Goal: Task Accomplishment & Management: Manage account settings

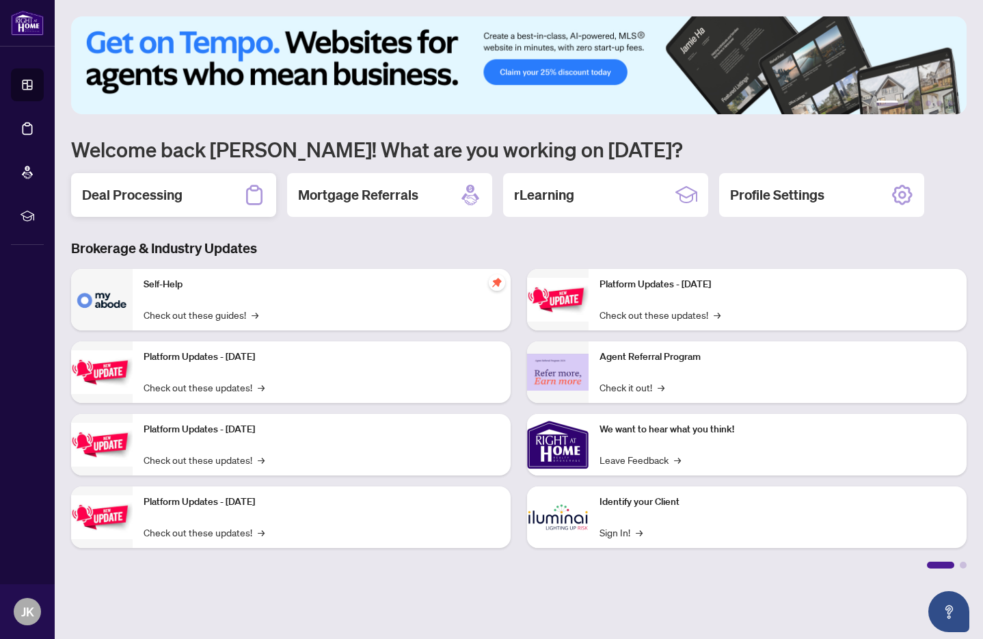
click at [175, 204] on div "Deal Processing" at bounding box center [173, 195] width 205 height 44
click at [175, 204] on main "1 2 3 4 5 6 Welcome back [PERSON_NAME]! What are you working on [DATE]? Deal Pr…" at bounding box center [519, 319] width 928 height 639
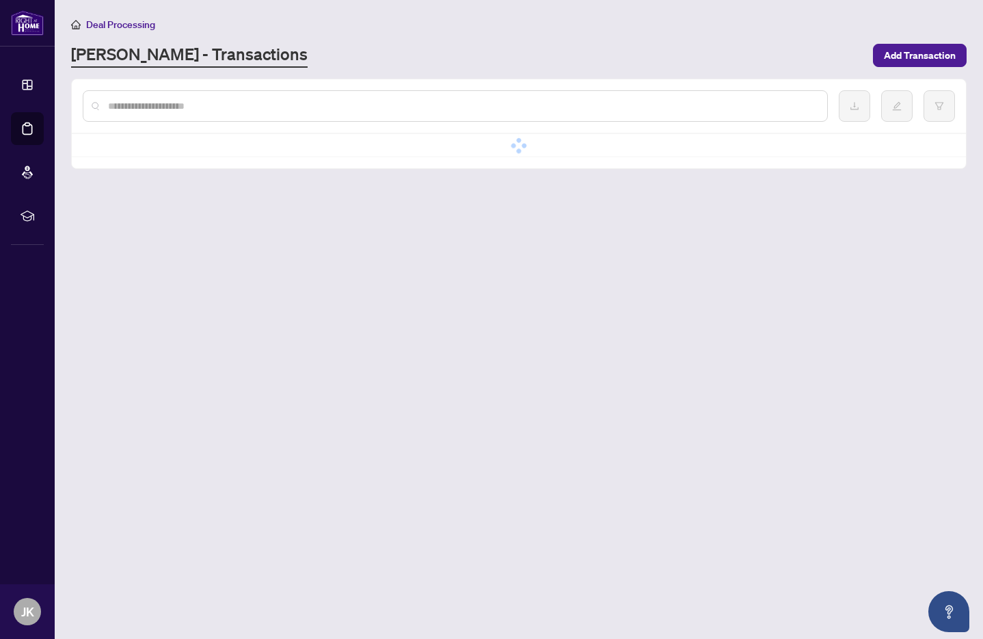
click at [175, 204] on main "Deal Processing [PERSON_NAME] - Transactions Add Transaction No data No data" at bounding box center [519, 319] width 928 height 639
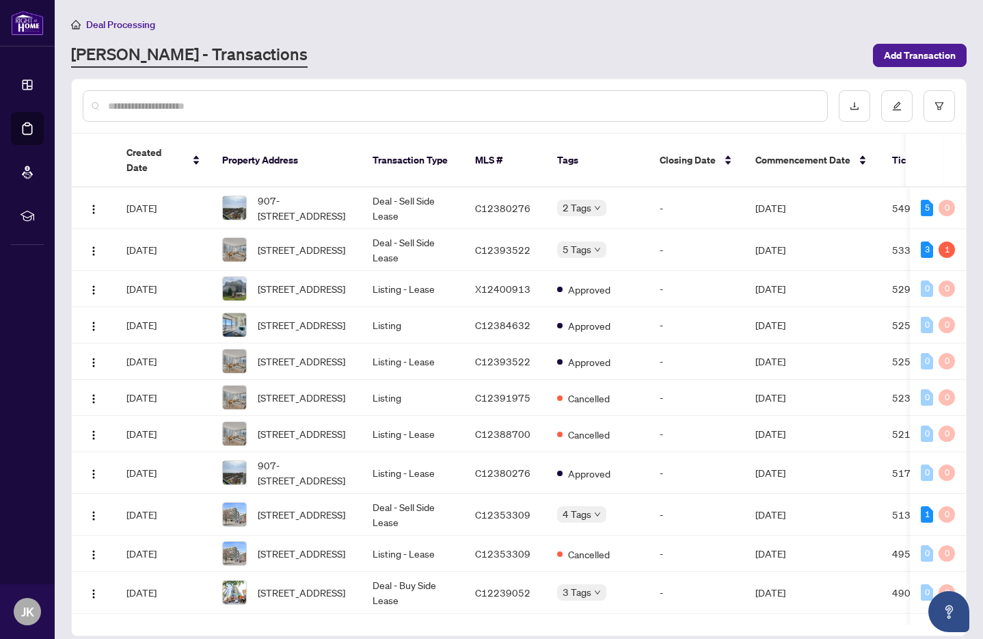
click at [186, 107] on input "text" at bounding box center [462, 105] width 708 height 15
type input "**"
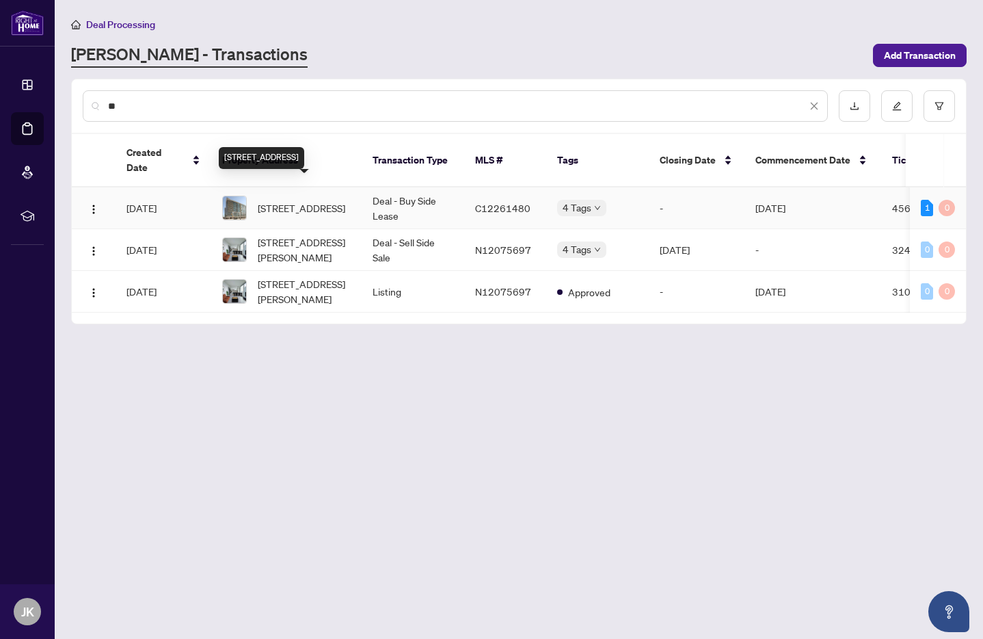
click at [299, 200] on span "[STREET_ADDRESS]" at bounding box center [302, 207] width 88 height 15
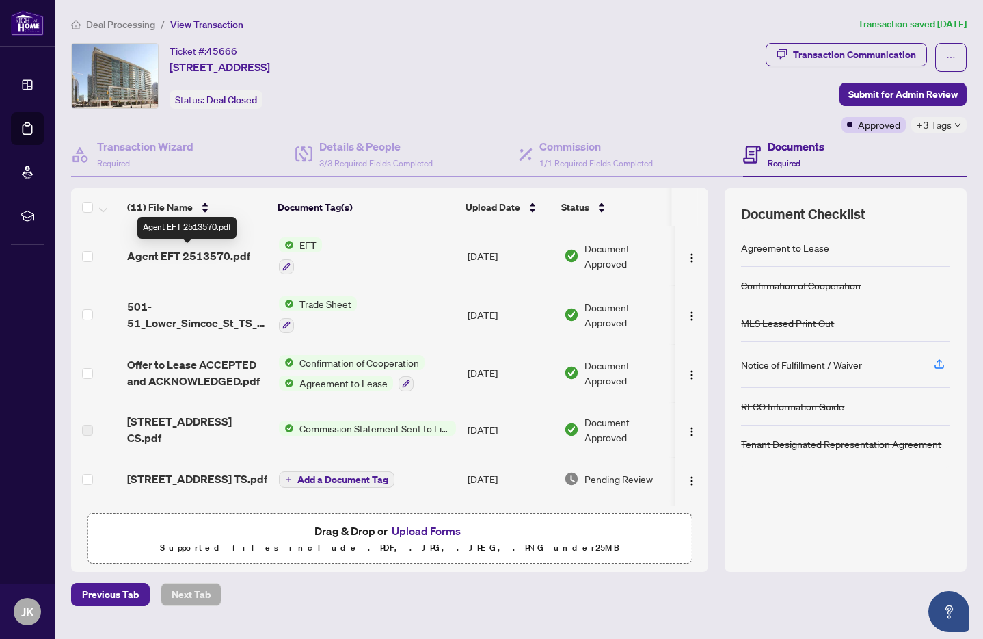
click at [207, 248] on span "Agent EFT 2513570.pdf" at bounding box center [188, 255] width 123 height 16
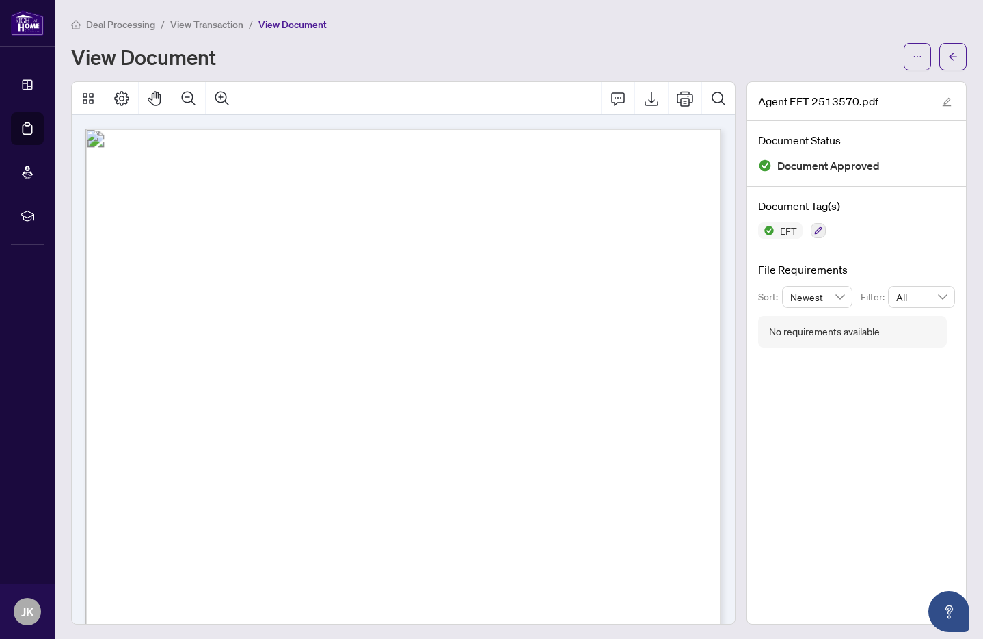
drag, startPoint x: 584, startPoint y: 170, endPoint x: 621, endPoint y: 180, distance: 39.0
click at [640, 129] on p "Right at Home Realty PAID BY E.F.T. [DATE] One Thousand Seventy Three and 50/10…" at bounding box center [568, 129] width 966 height 0
click at [208, 30] on li "View Transaction" at bounding box center [206, 24] width 73 height 16
click at [207, 28] on span "View Transaction" at bounding box center [206, 24] width 73 height 12
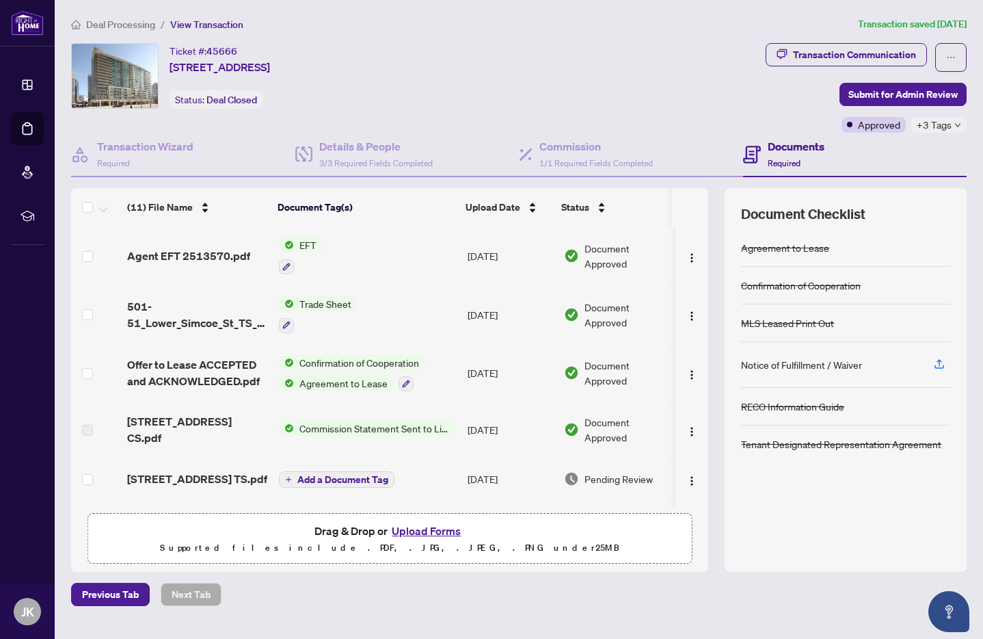
click at [130, 24] on span "Deal Processing" at bounding box center [120, 24] width 69 height 12
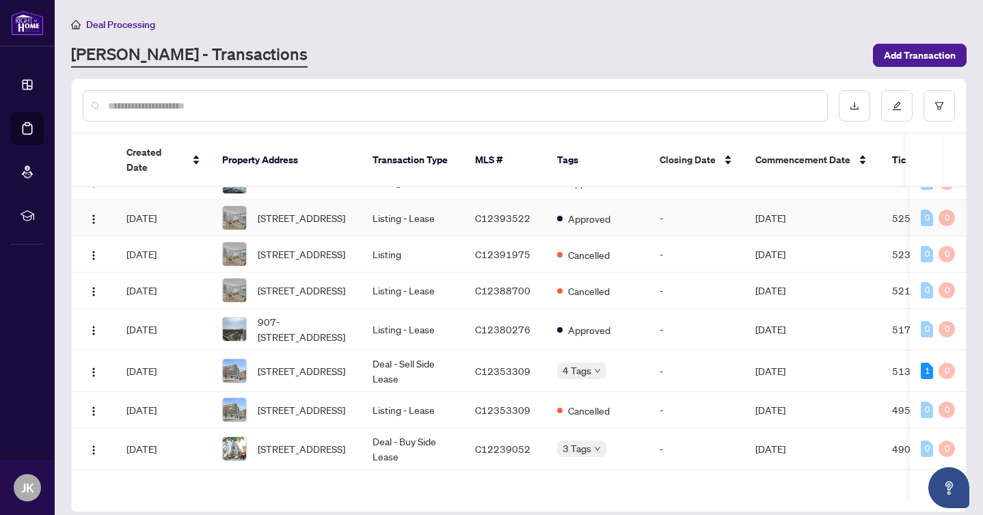
scroll to position [144, 0]
click at [294, 103] on input "text" at bounding box center [462, 105] width 708 height 15
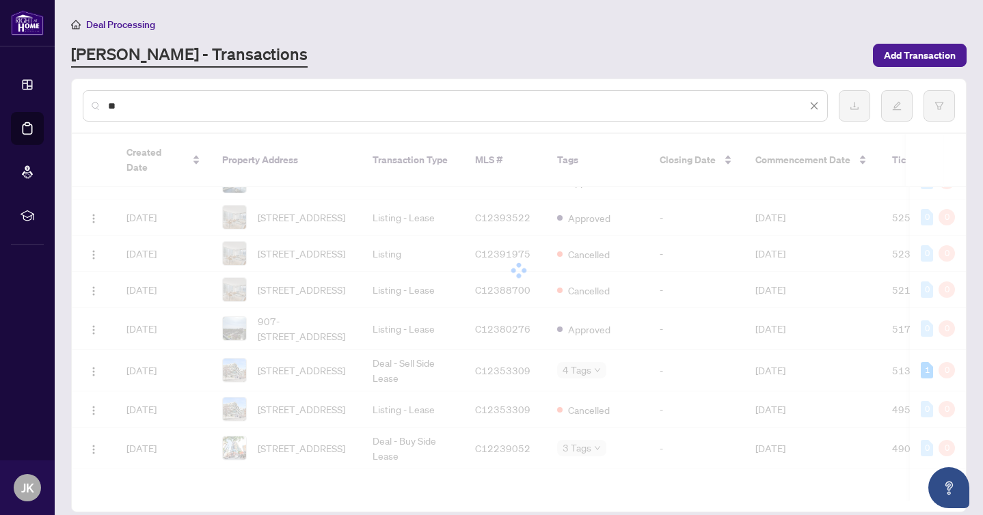
scroll to position [0, 0]
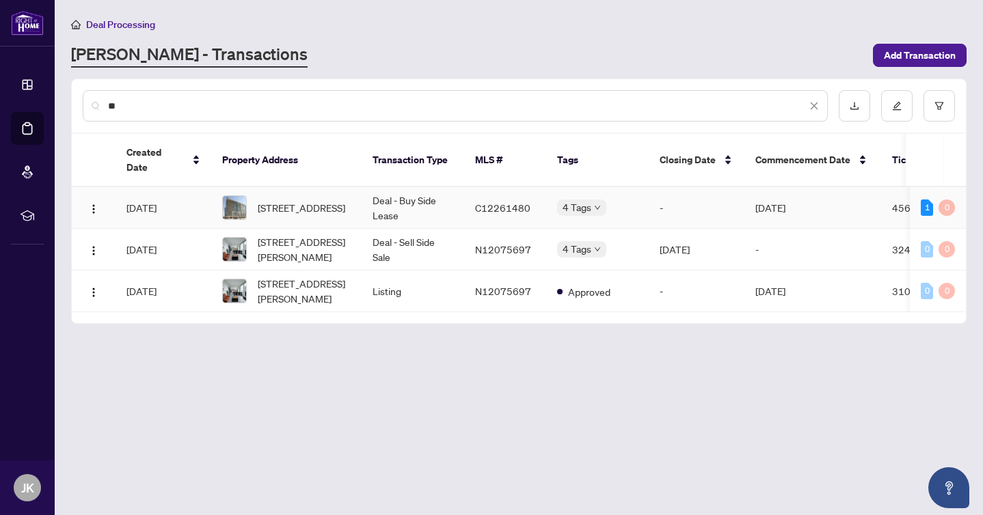
type input "**"
click at [312, 200] on span "[STREET_ADDRESS]" at bounding box center [302, 207] width 88 height 15
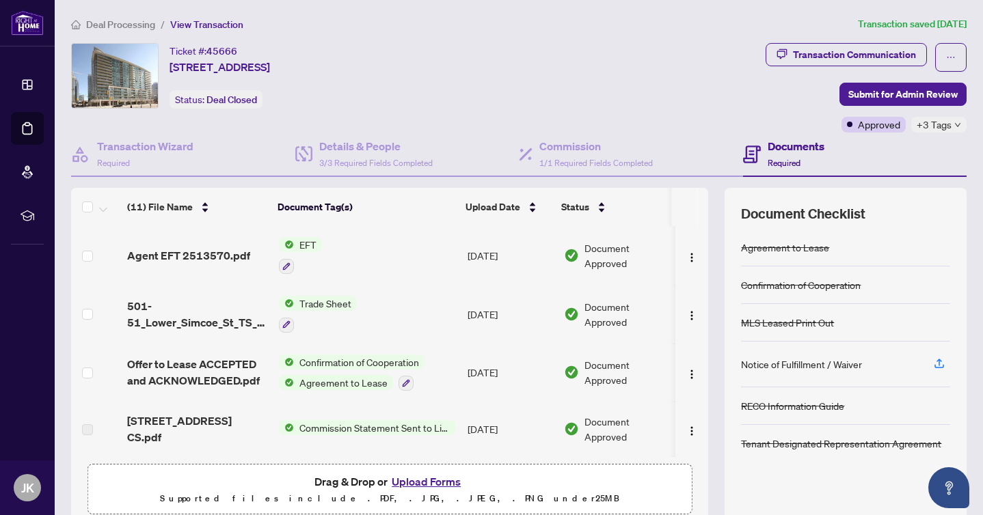
click at [124, 257] on td "Agent EFT 2513570.pdf" at bounding box center [197, 255] width 151 height 59
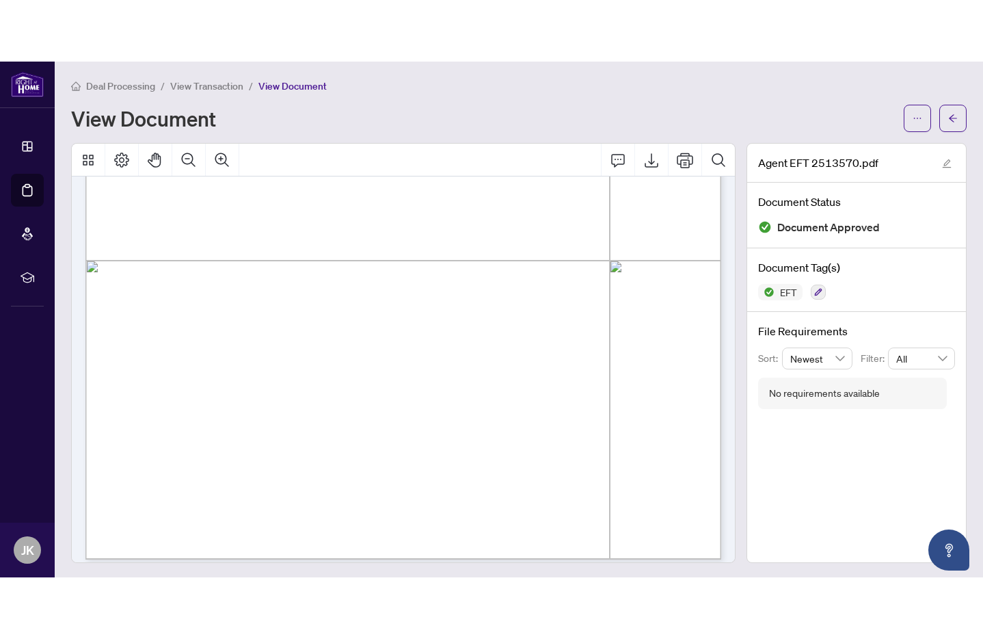
scroll to position [450, 0]
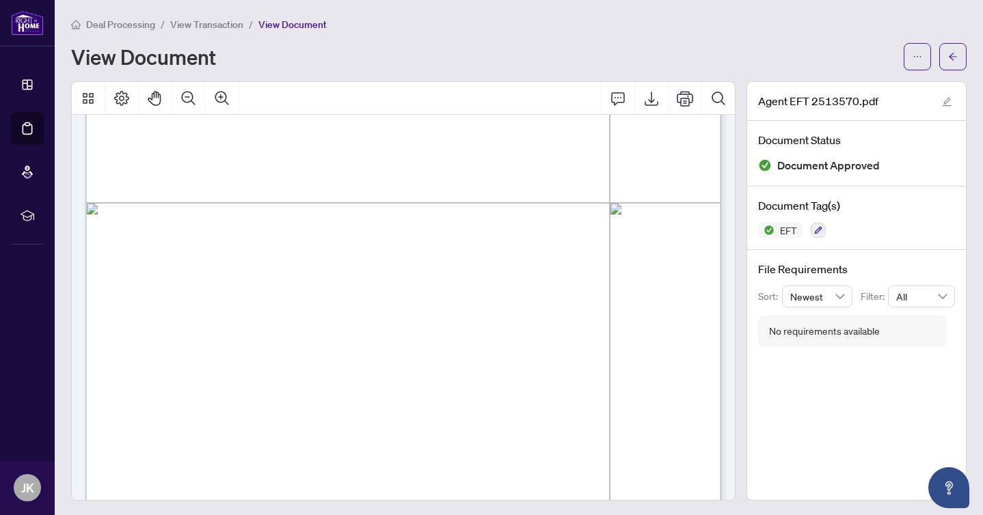
click at [217, 29] on span "View Transaction" at bounding box center [206, 24] width 73 height 12
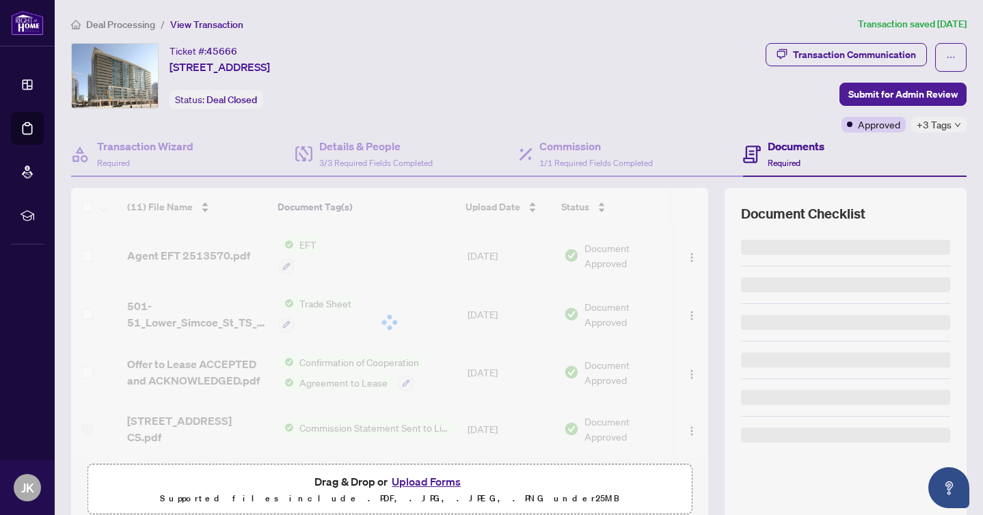
click at [105, 24] on span "Deal Processing" at bounding box center [120, 24] width 69 height 12
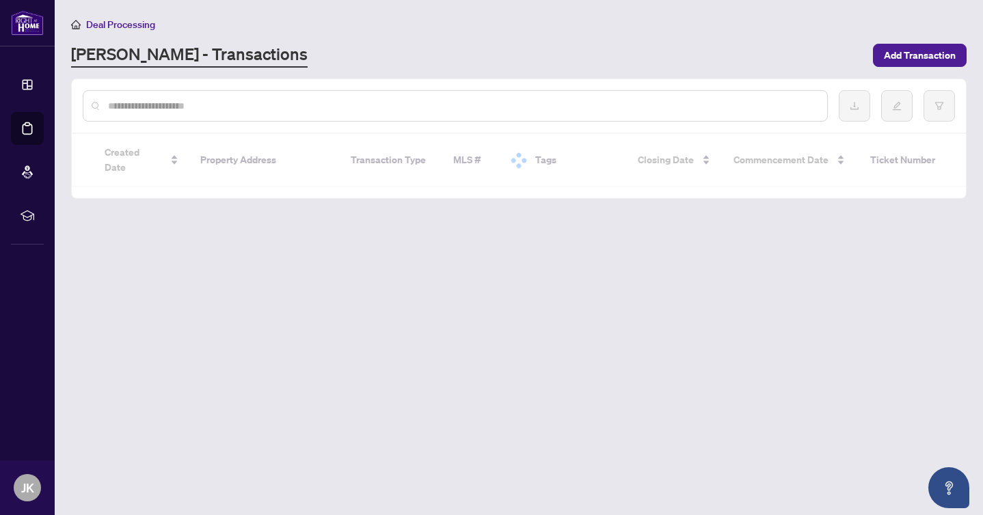
click at [105, 24] on span "Deal Processing" at bounding box center [120, 24] width 69 height 12
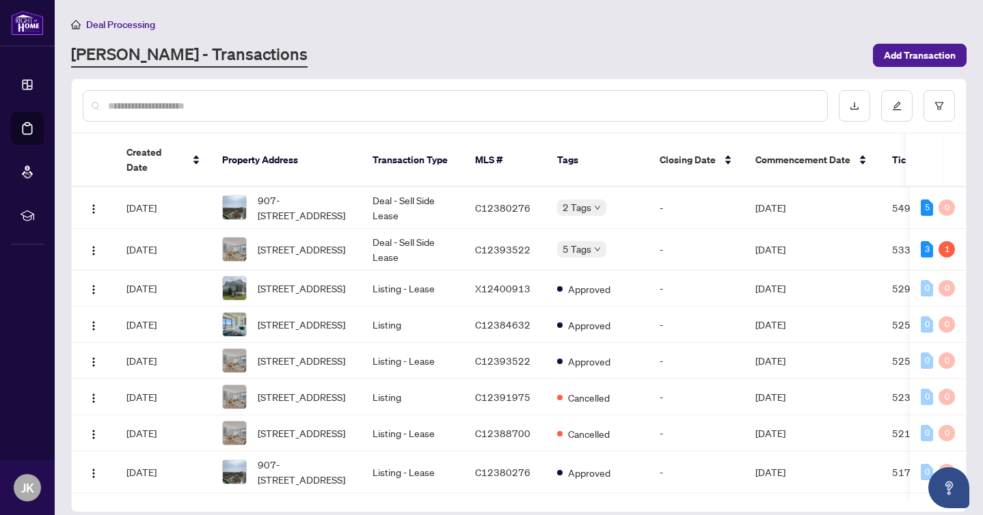
click at [273, 106] on input "text" at bounding box center [462, 105] width 708 height 15
type input "***"
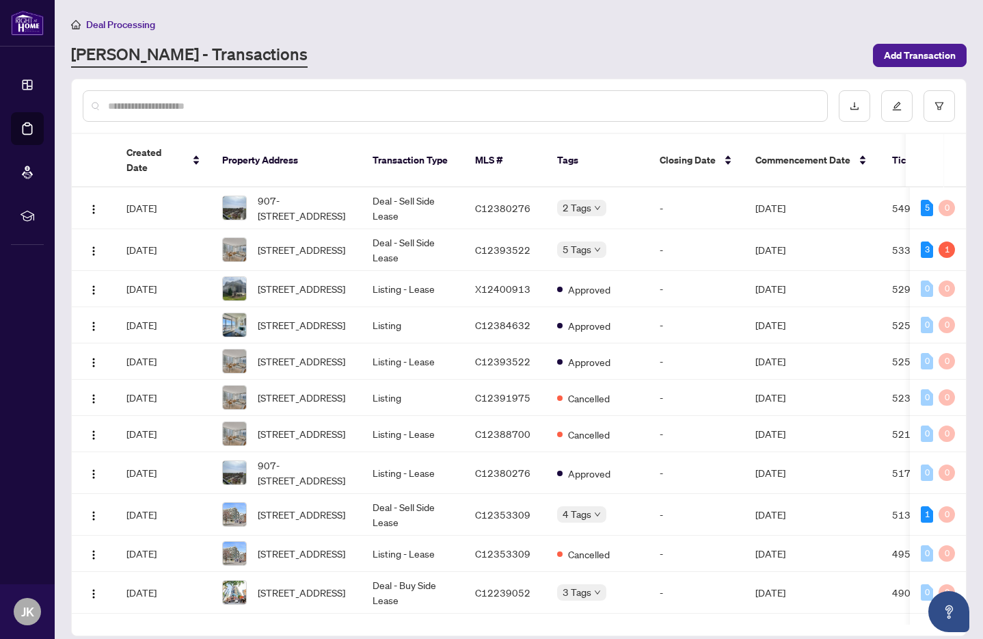
click at [317, 63] on div "[PERSON_NAME] - Transactions" at bounding box center [468, 55] width 794 height 25
click at [273, 109] on input "text" at bounding box center [462, 105] width 708 height 15
type input "****"
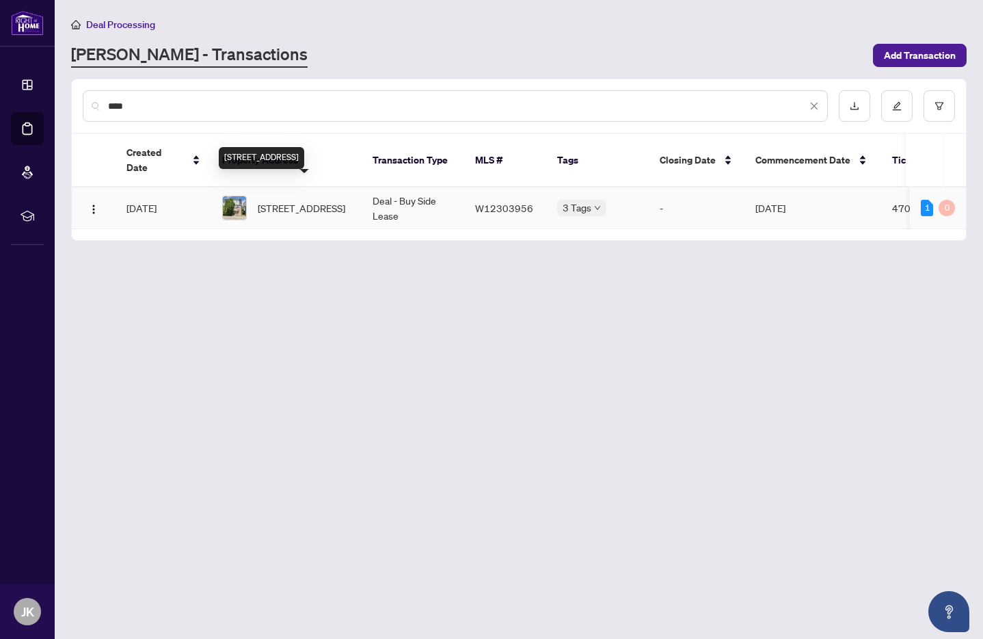
click at [301, 200] on span "[STREET_ADDRESS]" at bounding box center [302, 207] width 88 height 15
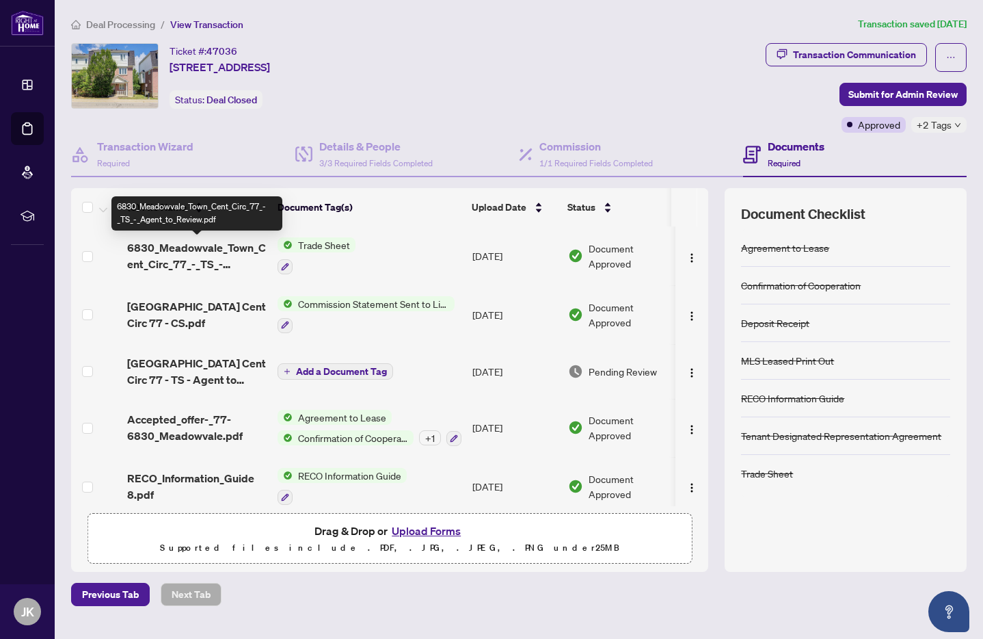
click at [173, 256] on span "6830_Meadowvale_Town_Cent_Circ_77_-_TS_-_Agent_to_Review.pdf" at bounding box center [196, 255] width 139 height 33
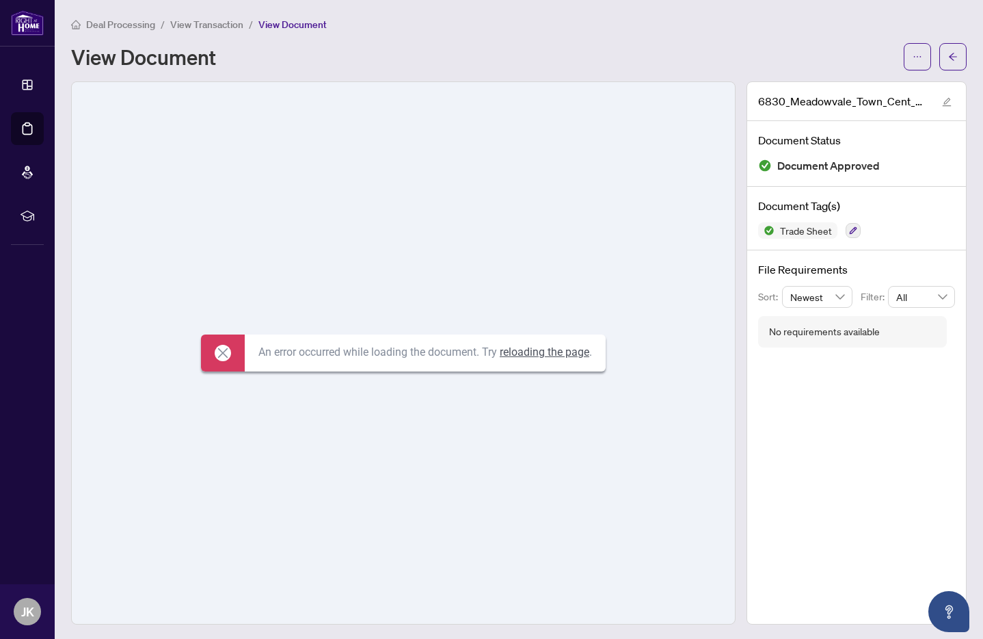
click at [195, 20] on span "View Transaction" at bounding box center [206, 24] width 73 height 12
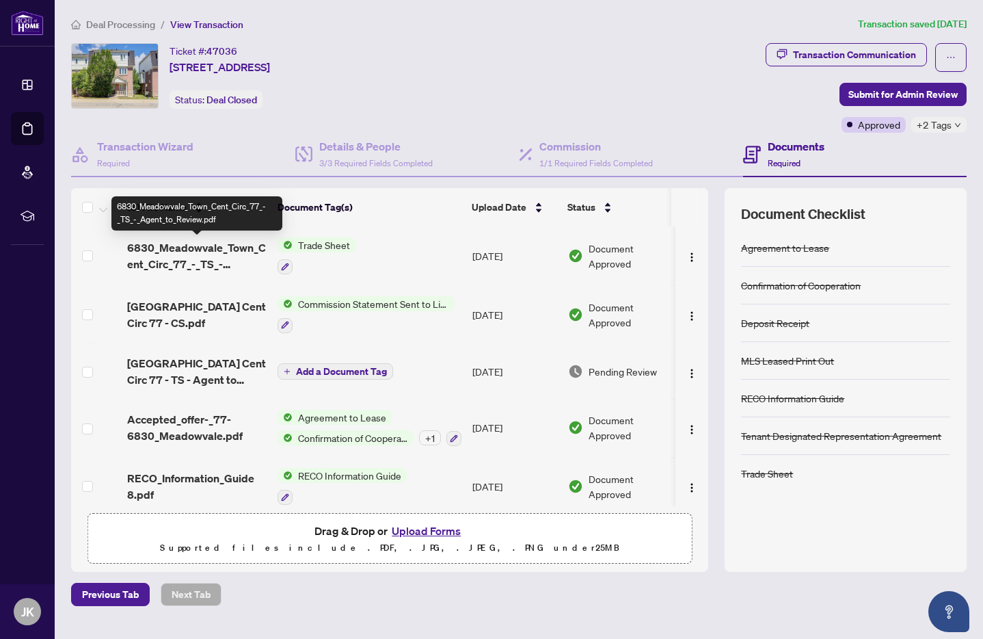
click at [196, 252] on span "6830_Meadowvale_Town_Cent_Circ_77_-_TS_-_Agent_to_Review.pdf" at bounding box center [196, 255] width 139 height 33
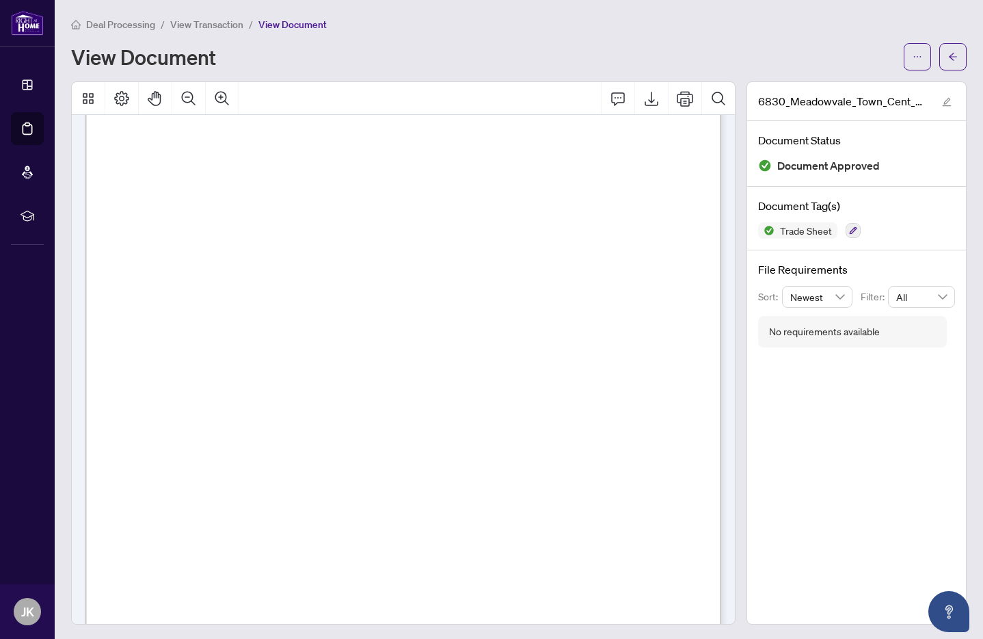
scroll to position [191, 0]
click at [116, 23] on span "Deal Processing" at bounding box center [120, 24] width 69 height 12
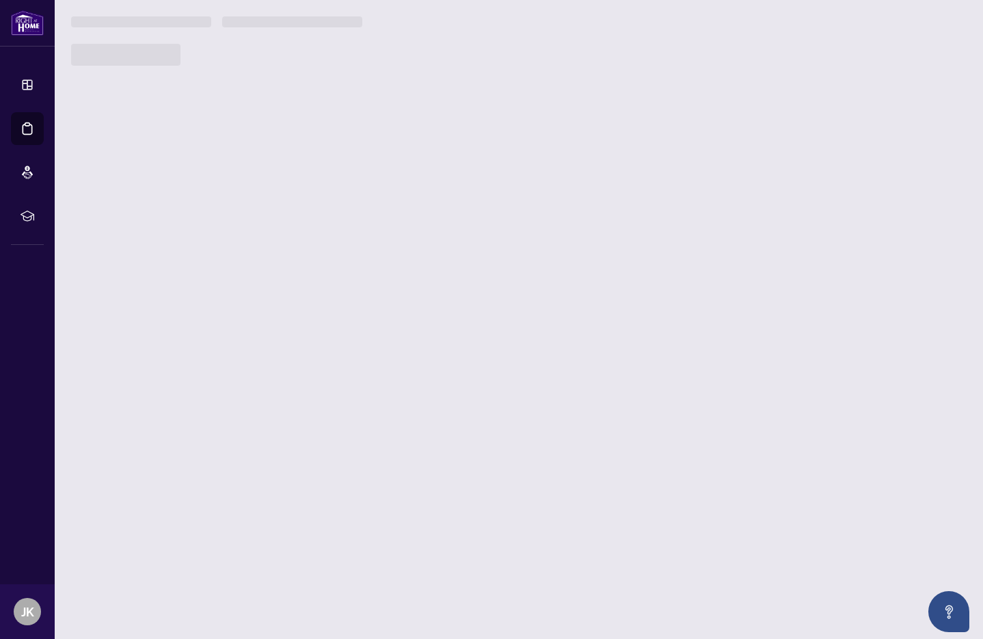
click at [116, 23] on h3 at bounding box center [141, 21] width 140 height 11
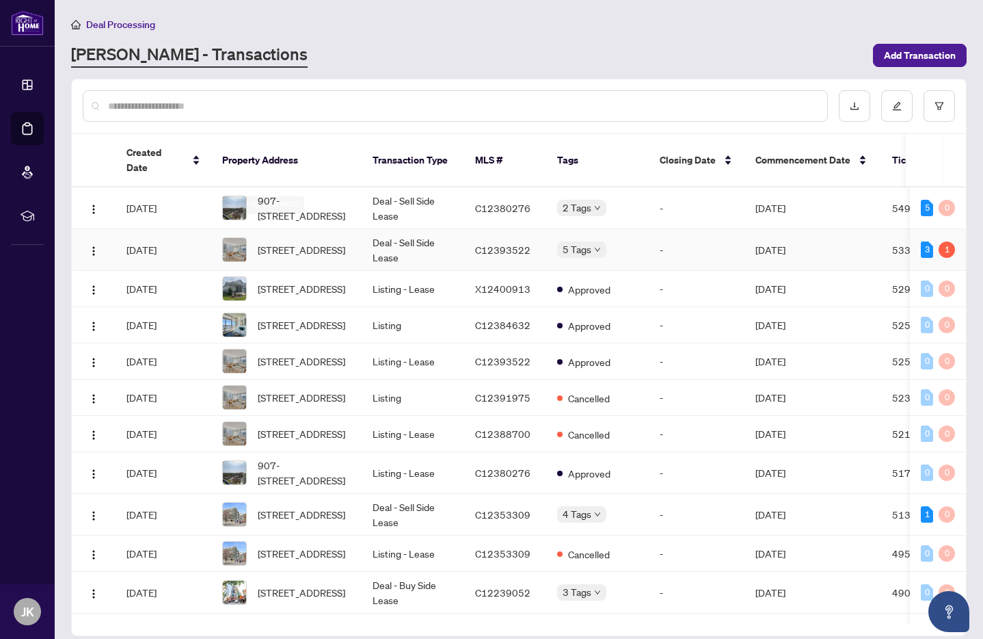
click at [307, 242] on span "[STREET_ADDRESS]" at bounding box center [302, 249] width 88 height 15
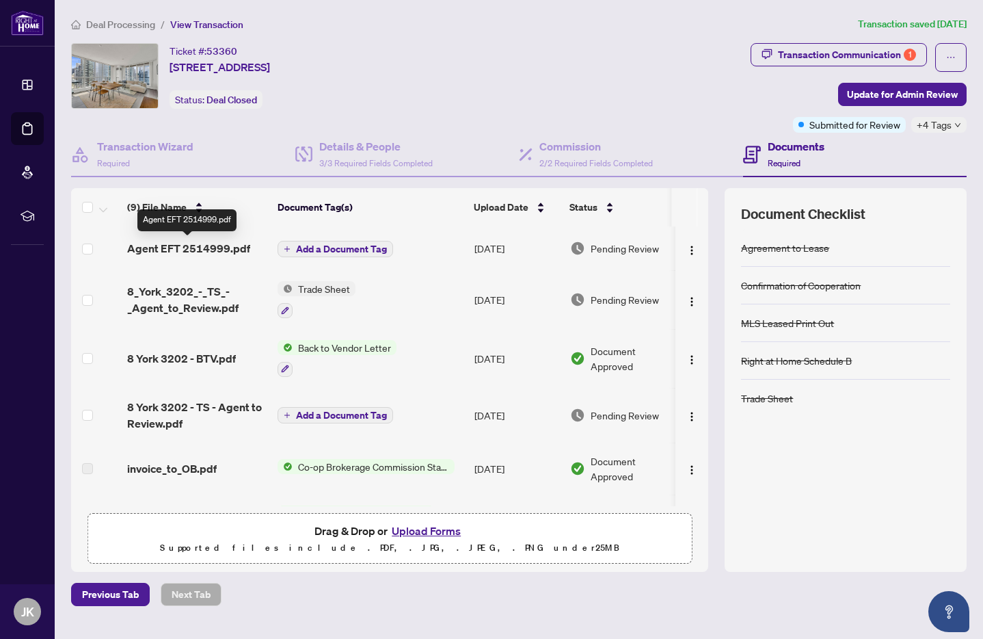
click at [177, 250] on span "Agent EFT 2514999.pdf" at bounding box center [188, 248] width 123 height 16
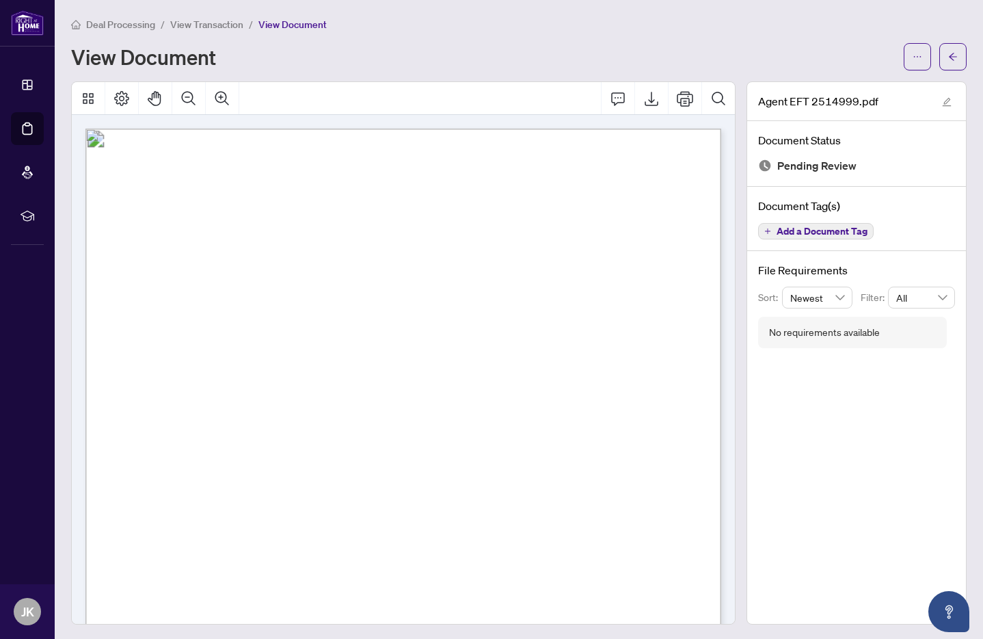
drag, startPoint x: 587, startPoint y: 168, endPoint x: 627, endPoint y: 168, distance: 40.3
click at [627, 168] on span "EFT32697" at bounding box center [606, 172] width 43 height 9
click at [192, 21] on span "View Transaction" at bounding box center [206, 24] width 73 height 12
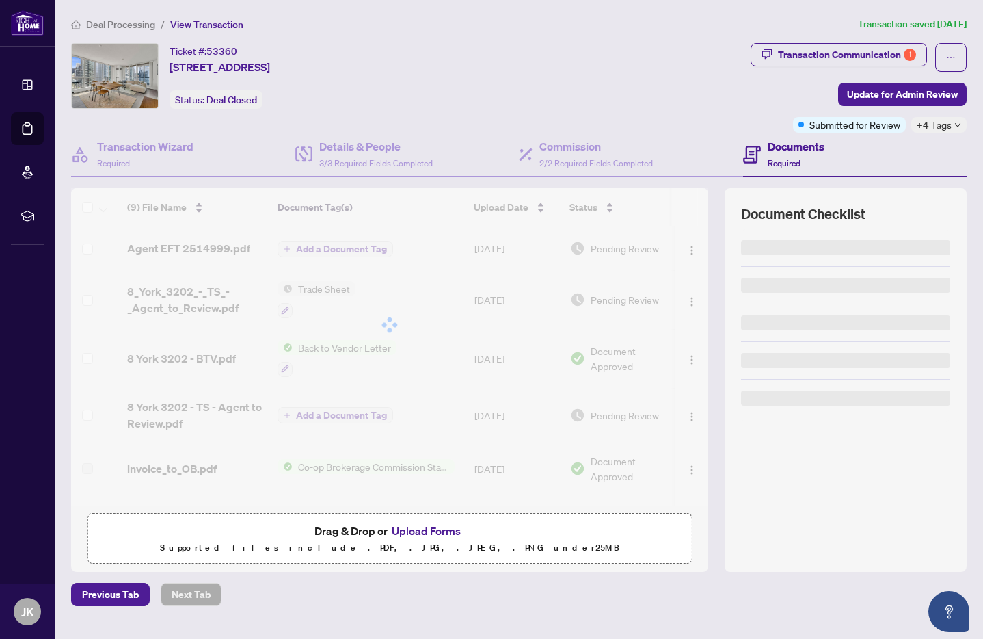
click at [101, 26] on span "Deal Processing" at bounding box center [120, 24] width 69 height 12
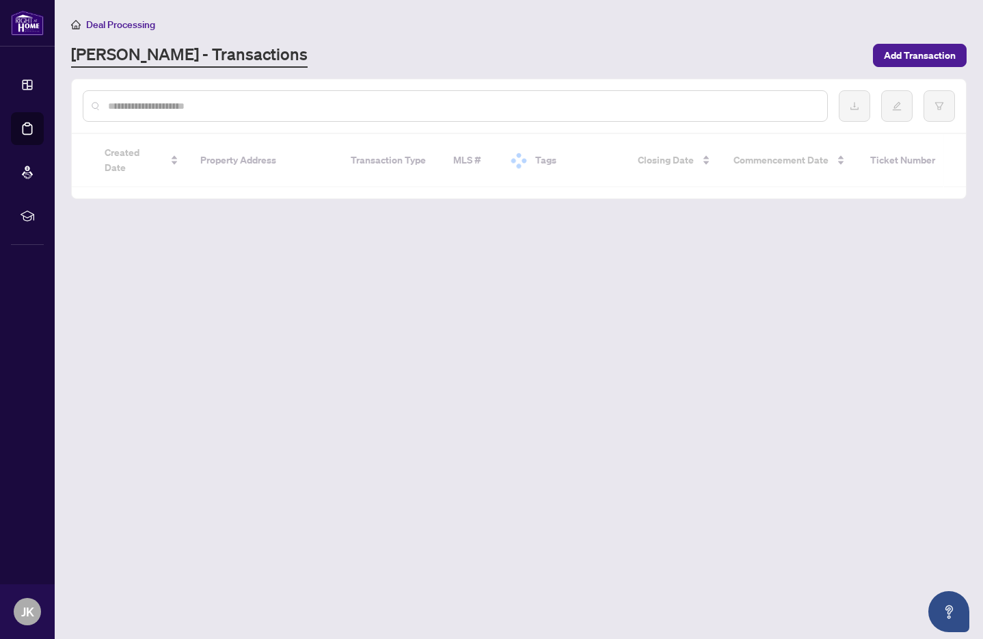
click at [210, 109] on input "text" at bounding box center [462, 105] width 708 height 15
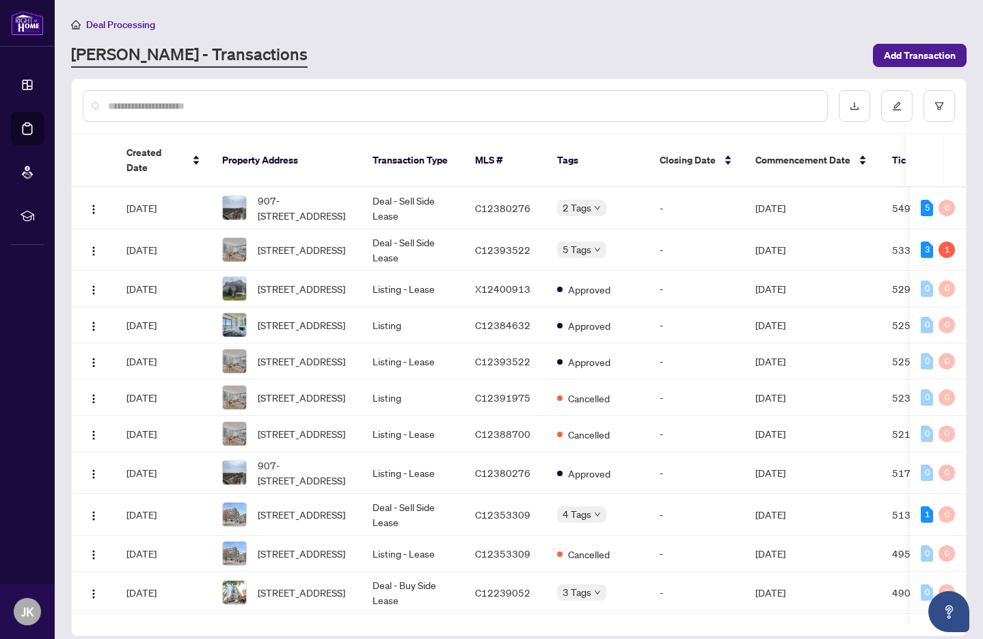
type input "*"
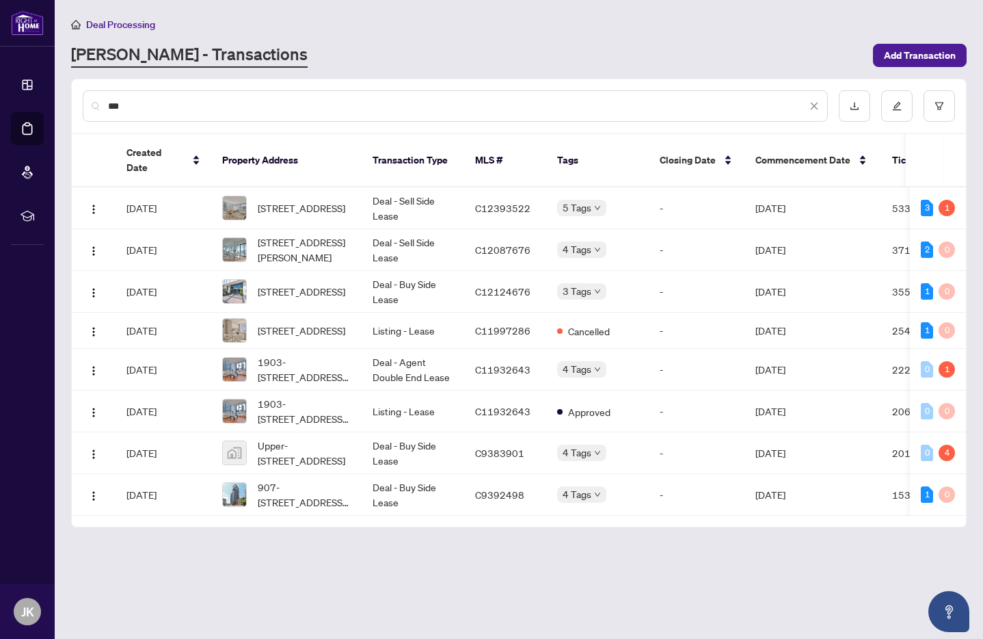
type input "***"
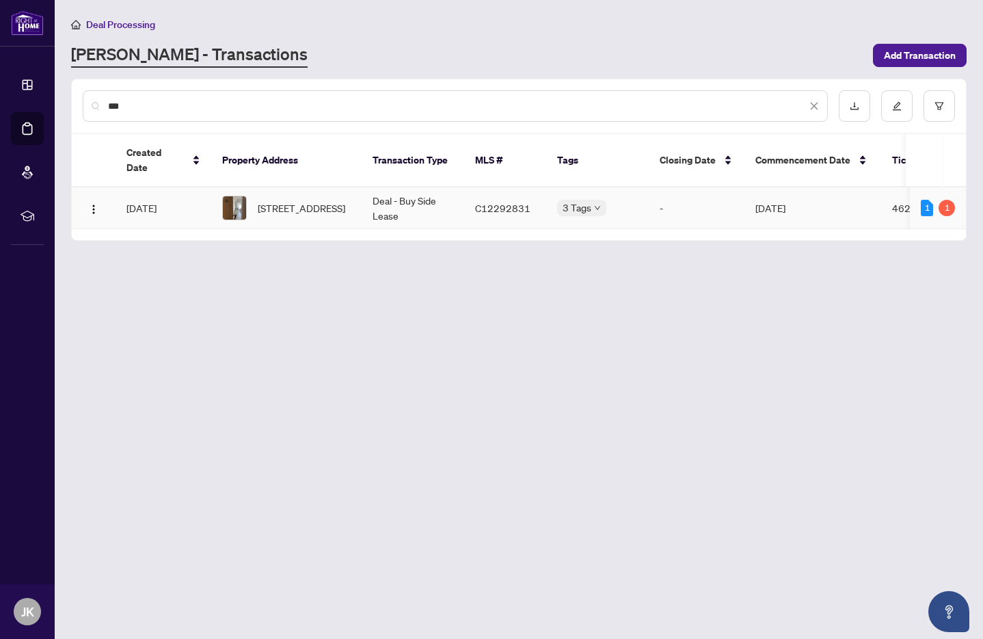
click at [304, 200] on span "[STREET_ADDRESS]" at bounding box center [302, 207] width 88 height 15
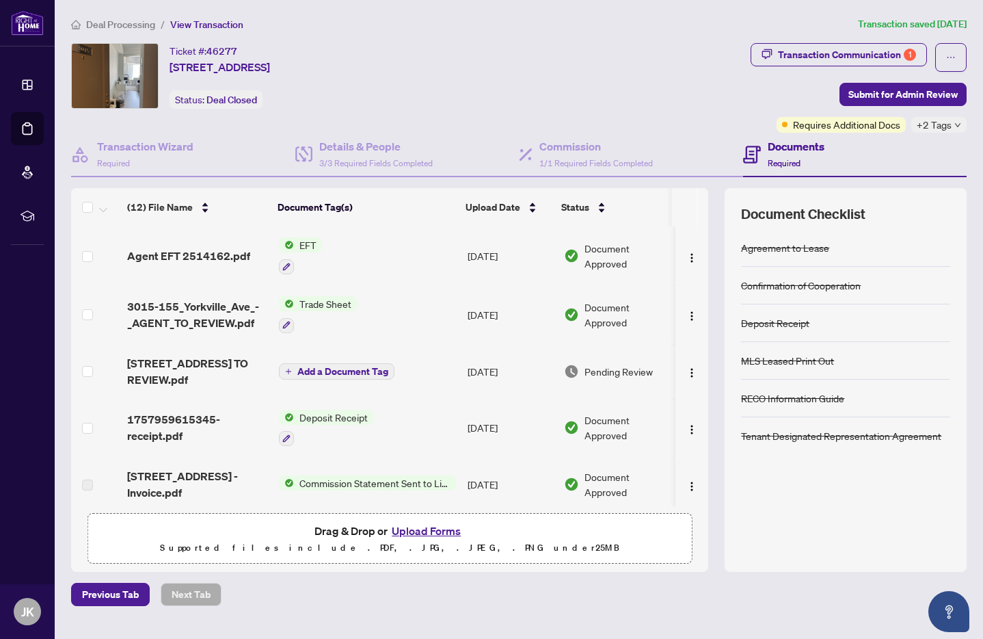
click at [232, 255] on span "Agent EFT 2514162.pdf" at bounding box center [188, 255] width 123 height 16
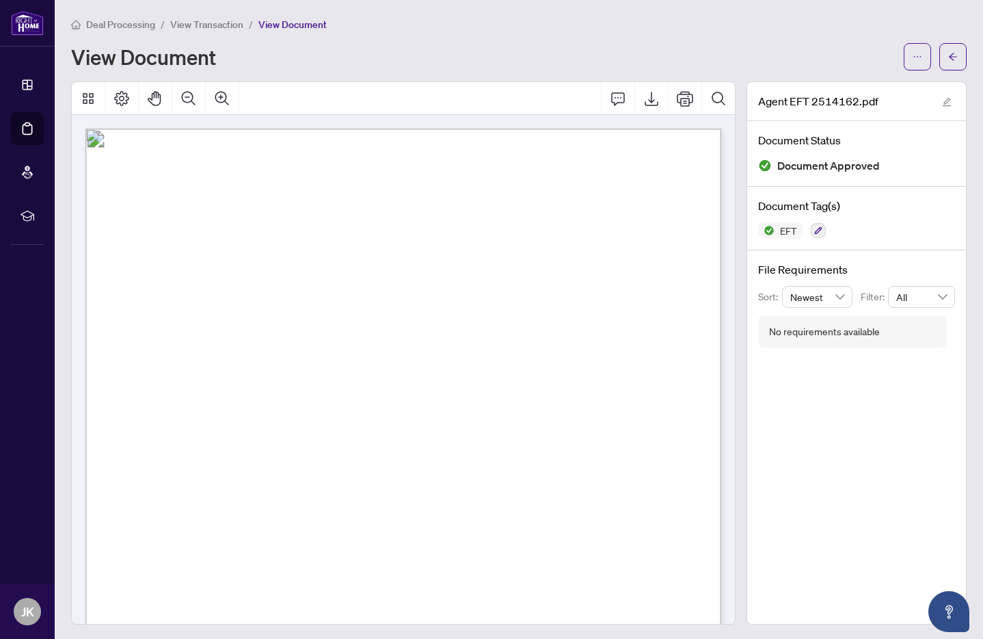
drag, startPoint x: 586, startPoint y: 170, endPoint x: 623, endPoint y: 170, distance: 36.9
click at [628, 170] on span "EFT32076" at bounding box center [606, 172] width 43 height 9
drag, startPoint x: 178, startPoint y: 208, endPoint x: 111, endPoint y: 178, distance: 73.2
click at [266, 129] on p "Right at Home Realty PAID BY E.F.T. September 23, 2025 One Thousand Seventy Thr…" at bounding box center [568, 129] width 966 height 0
click at [187, 25] on span "View Transaction" at bounding box center [206, 24] width 73 height 12
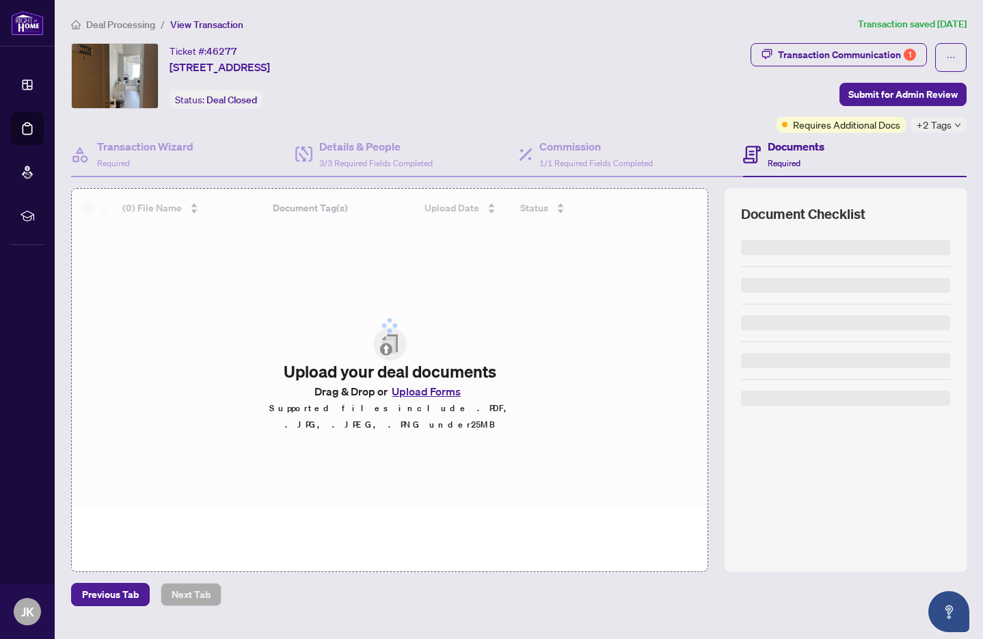
click at [124, 25] on span "Deal Processing" at bounding box center [120, 24] width 69 height 12
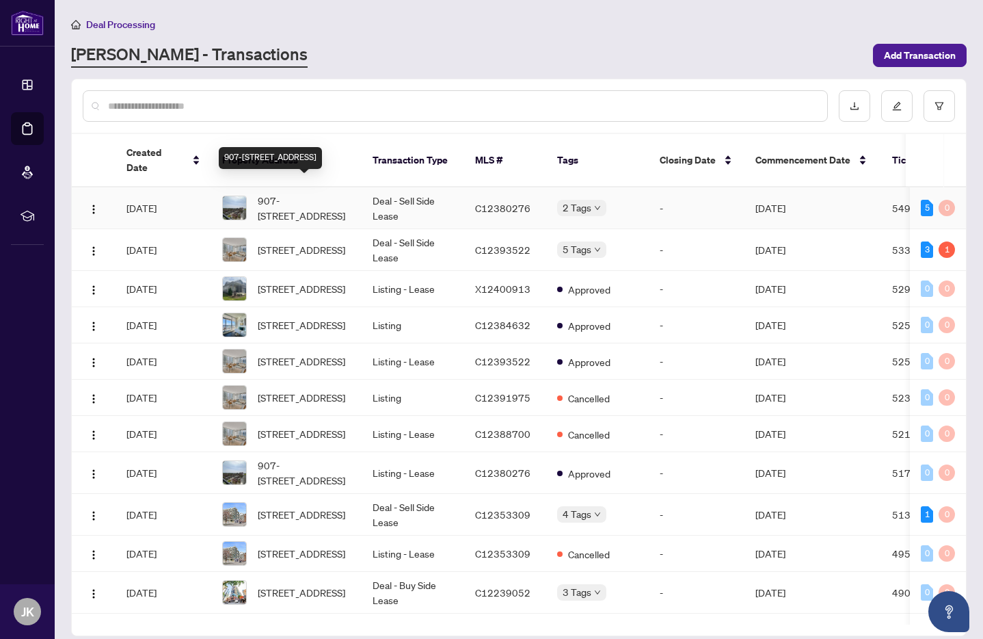
click at [292, 193] on span "907-[STREET_ADDRESS]" at bounding box center [304, 208] width 93 height 30
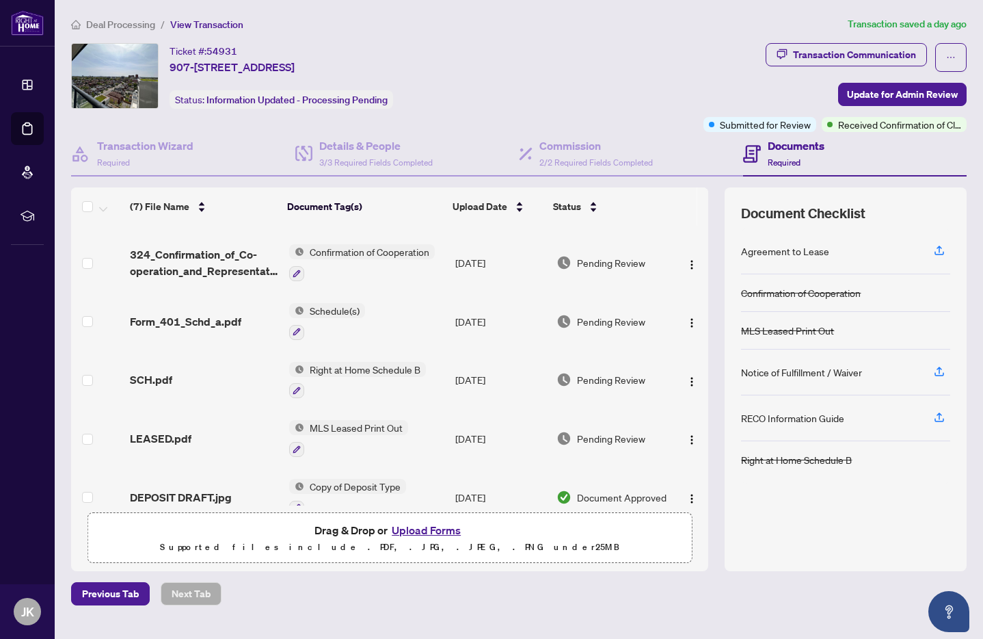
scroll to position [105, 0]
